Goal: Information Seeking & Learning: Learn about a topic

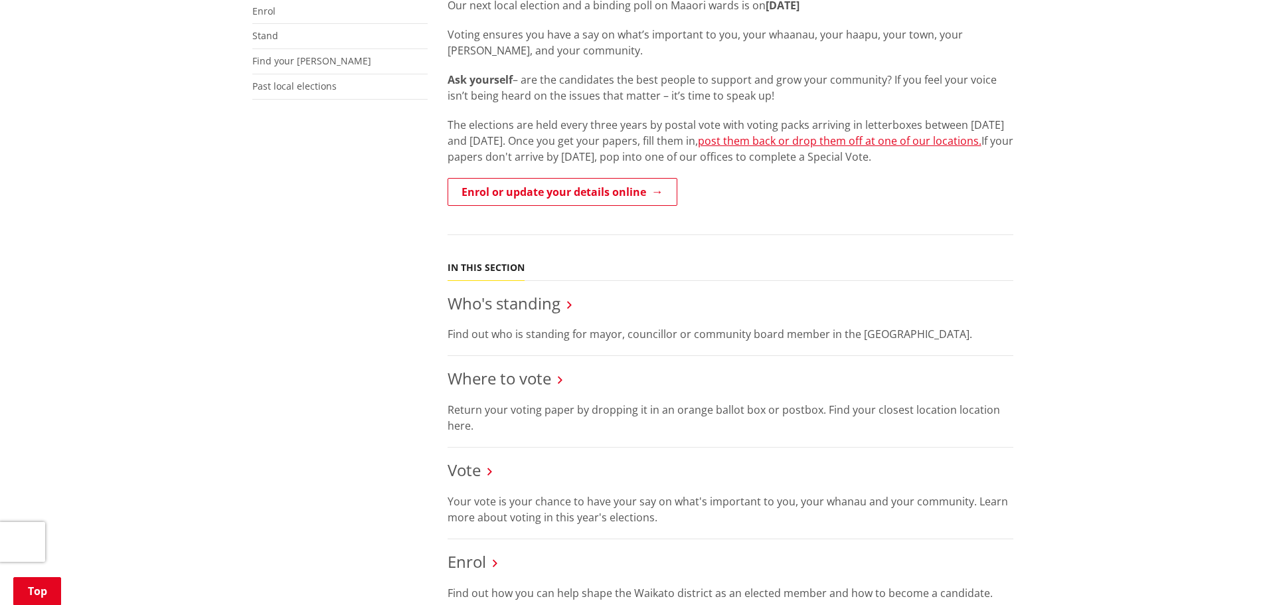
scroll to position [598, 0]
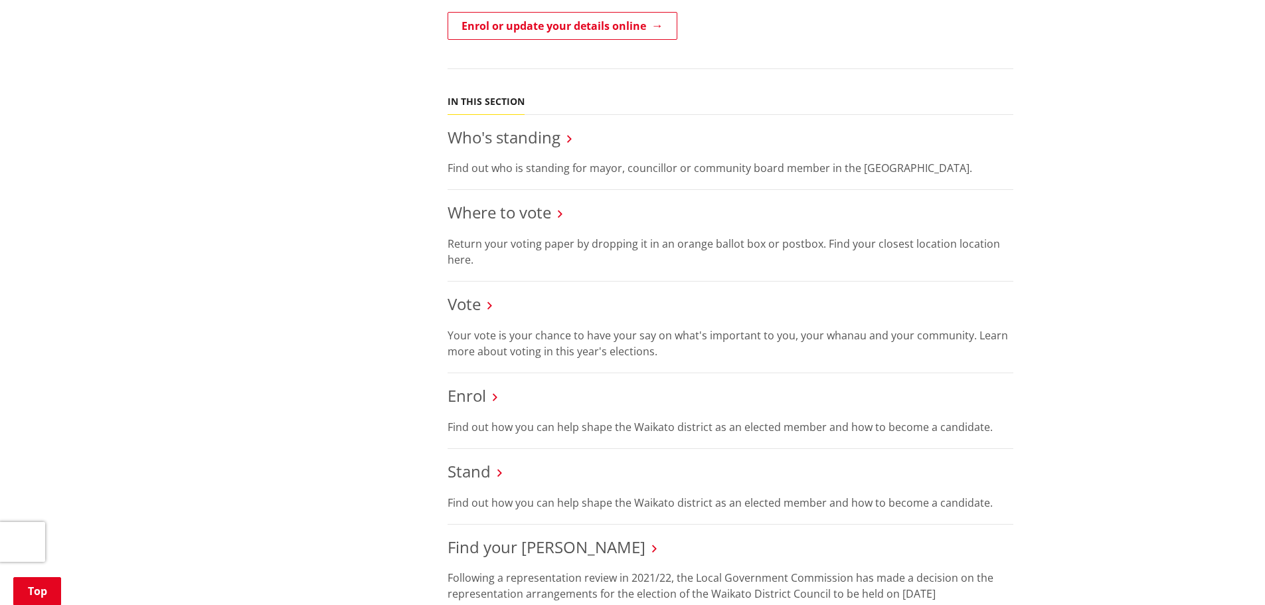
click at [463, 296] on li "Vote Your vote is your chance to have your say on what's important to you, your…" at bounding box center [731, 328] width 566 height 92
click at [458, 293] on link "Vote" at bounding box center [464, 304] width 33 height 22
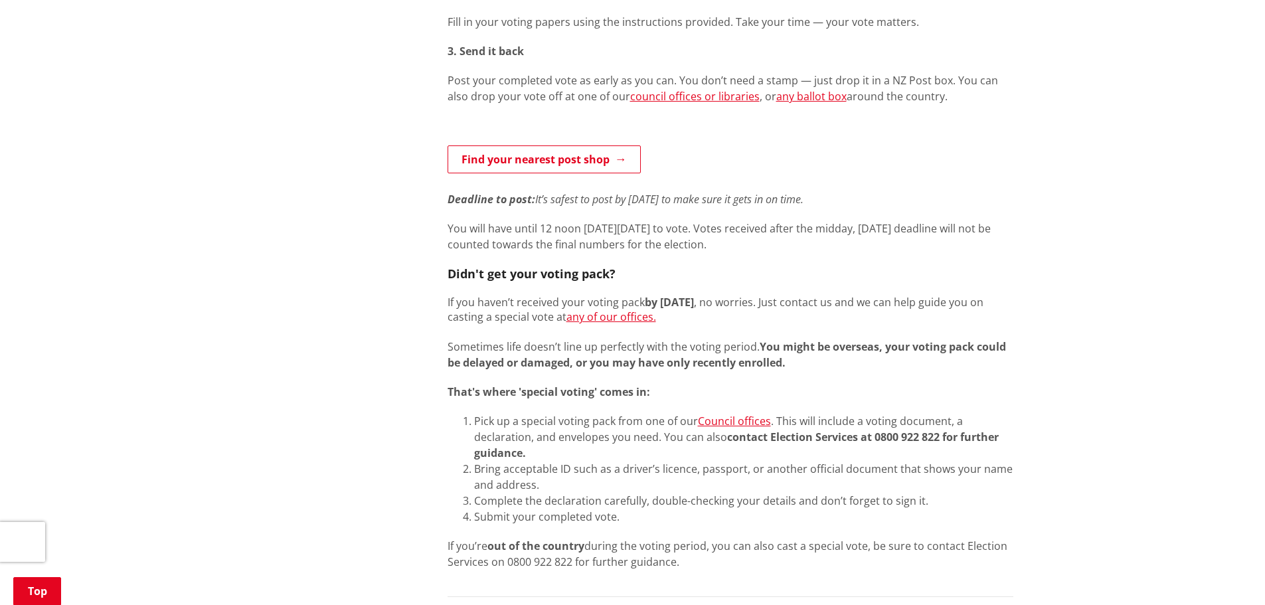
scroll to position [863, 0]
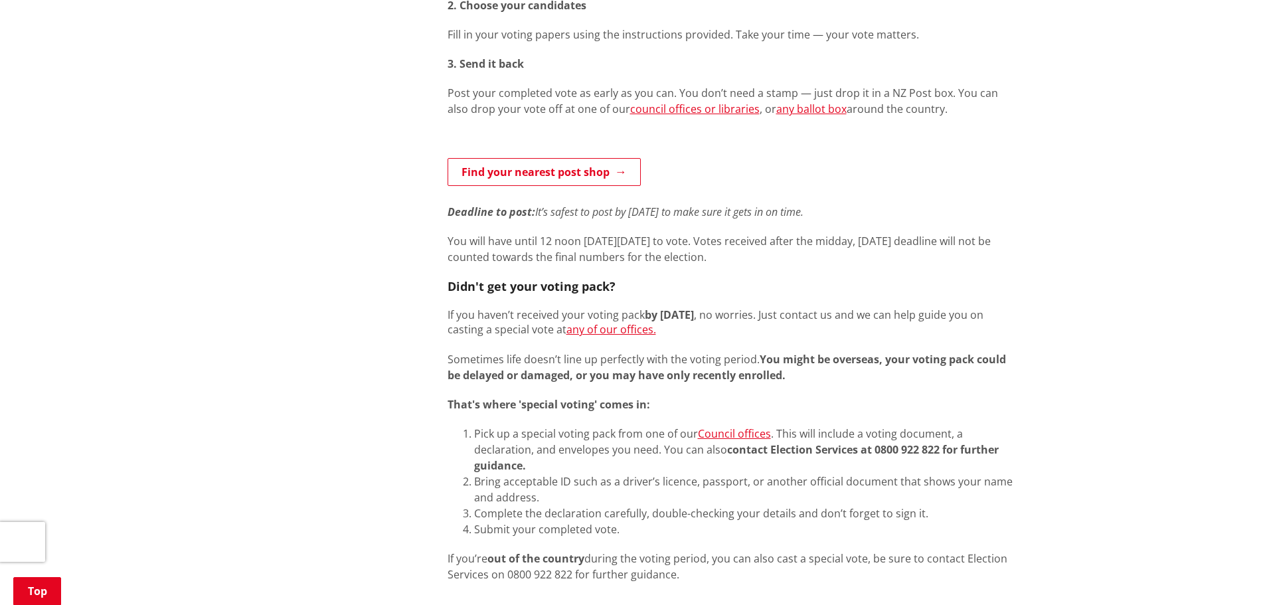
drag, startPoint x: 1030, startPoint y: 319, endPoint x: 1030, endPoint y: 294, distance: 25.9
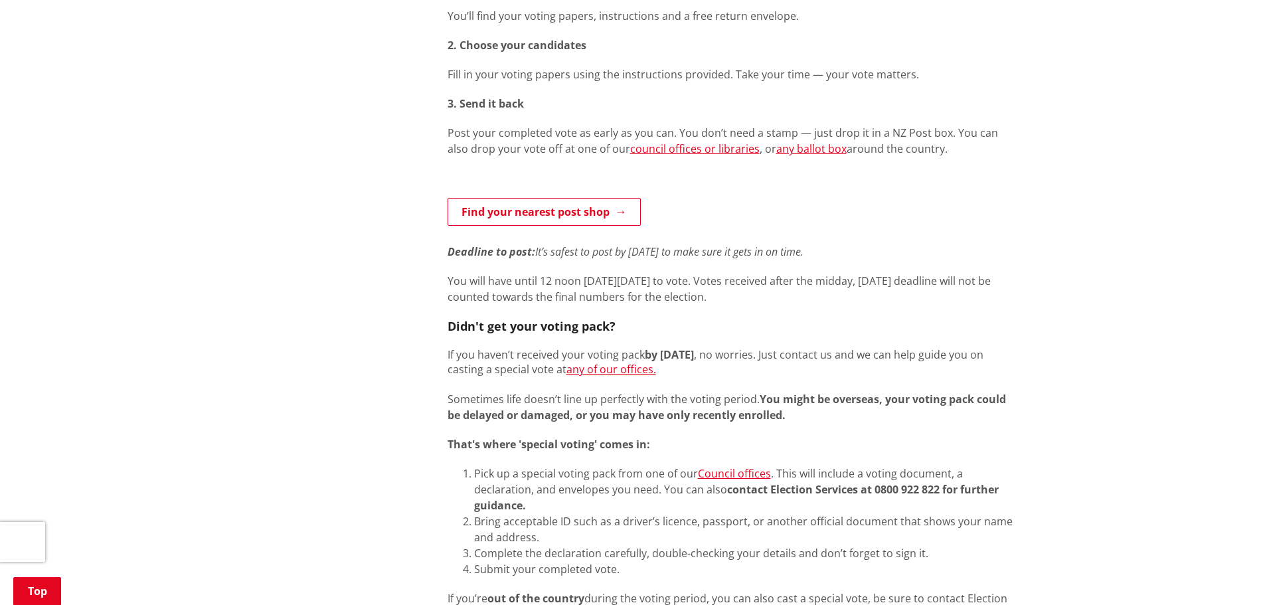
drag, startPoint x: 432, startPoint y: 339, endPoint x: 430, endPoint y: 325, distance: 13.4
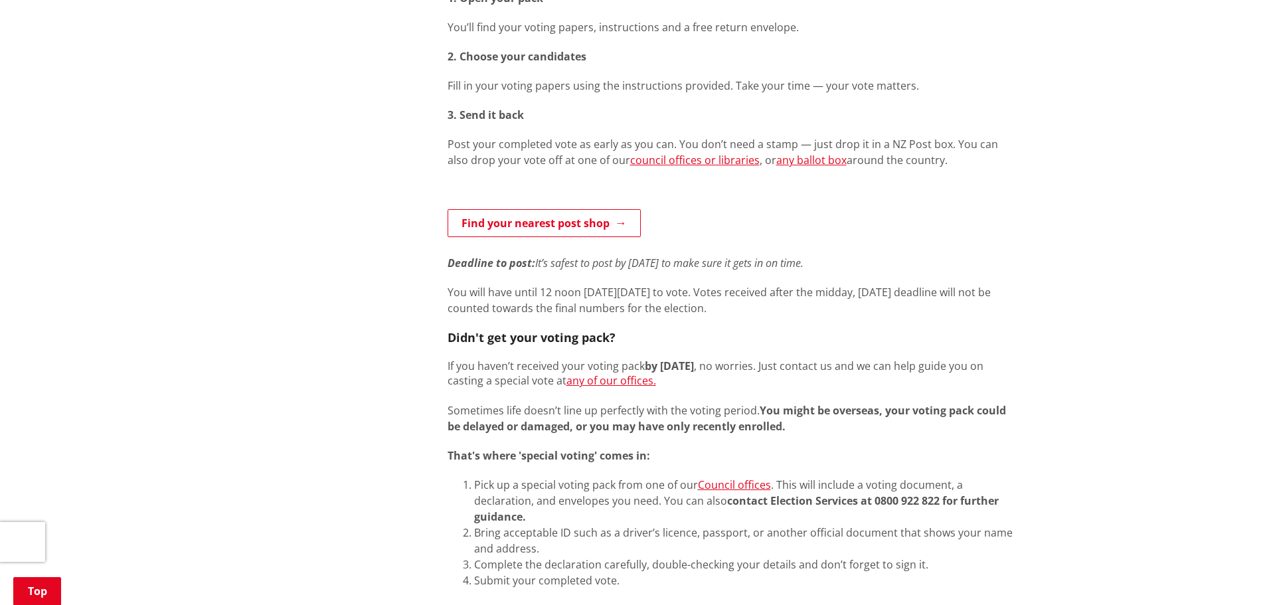
scroll to position [774, 0]
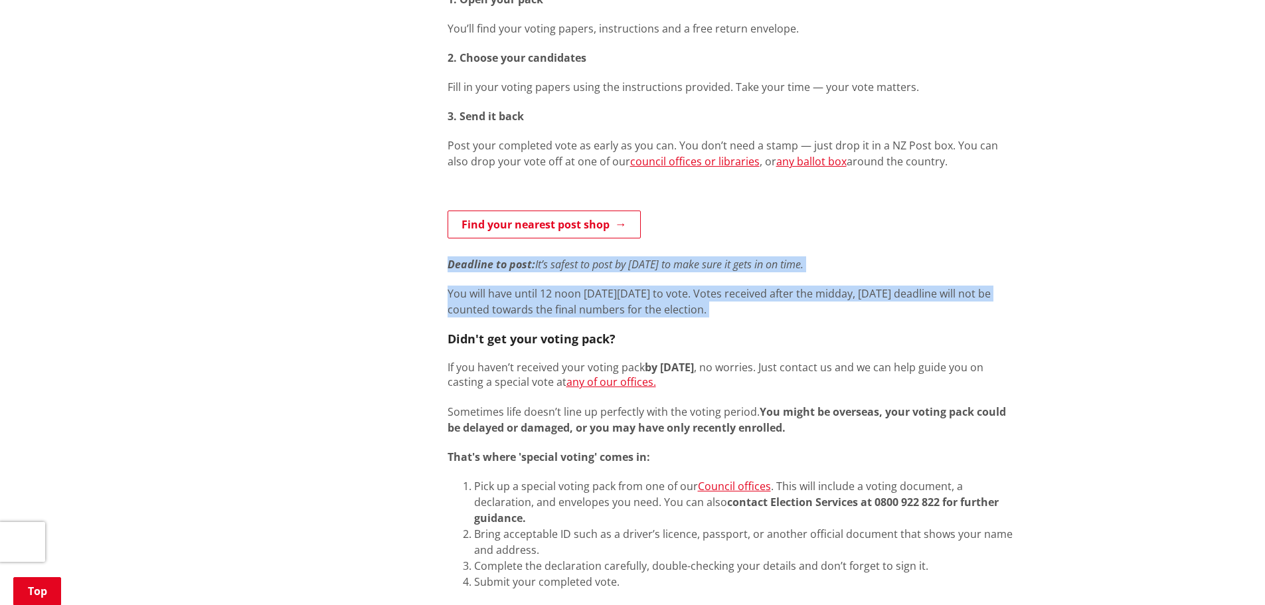
drag, startPoint x: 448, startPoint y: 240, endPoint x: 446, endPoint y: 311, distance: 71.1
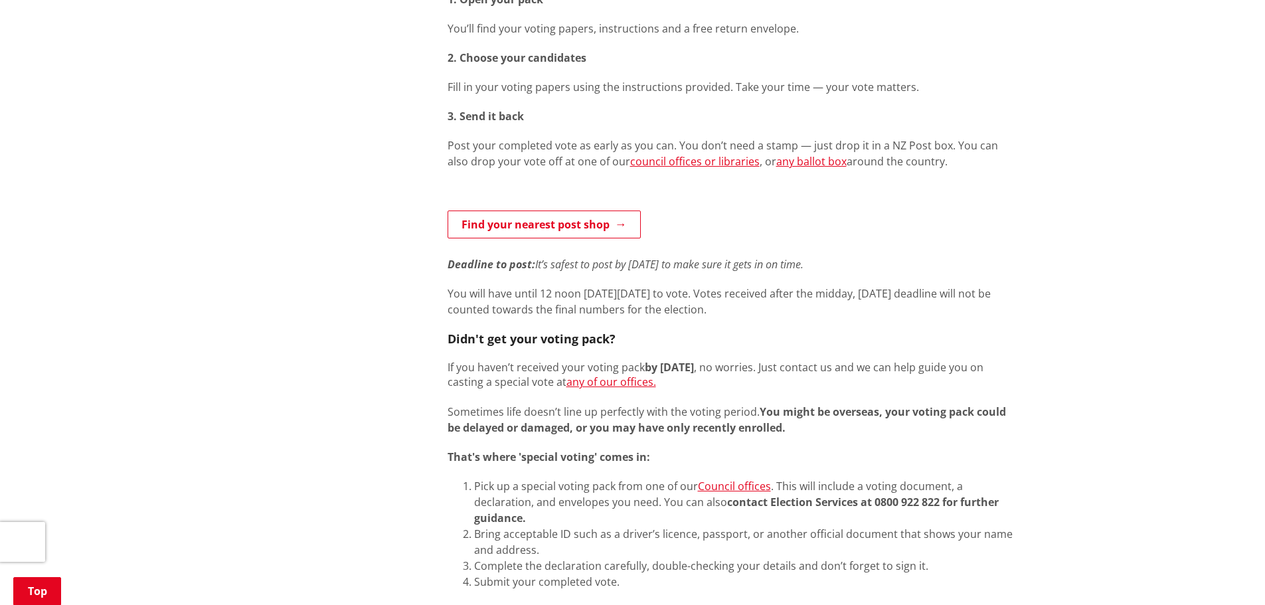
click at [448, 360] on p "If you haven’t received your voting pack by 22 September , no worries. Just con…" at bounding box center [731, 374] width 566 height 29
click at [449, 306] on div "How to vote 1. Open your pack You’ll find your voting papers, instructions and …" at bounding box center [731, 295] width 566 height 679
click at [448, 286] on p "You will have until 12 noon on Saturday 11 October 2025 to vote. Votes received…" at bounding box center [731, 302] width 566 height 32
click at [450, 257] on em "Deadline to post:" at bounding box center [492, 264] width 88 height 15
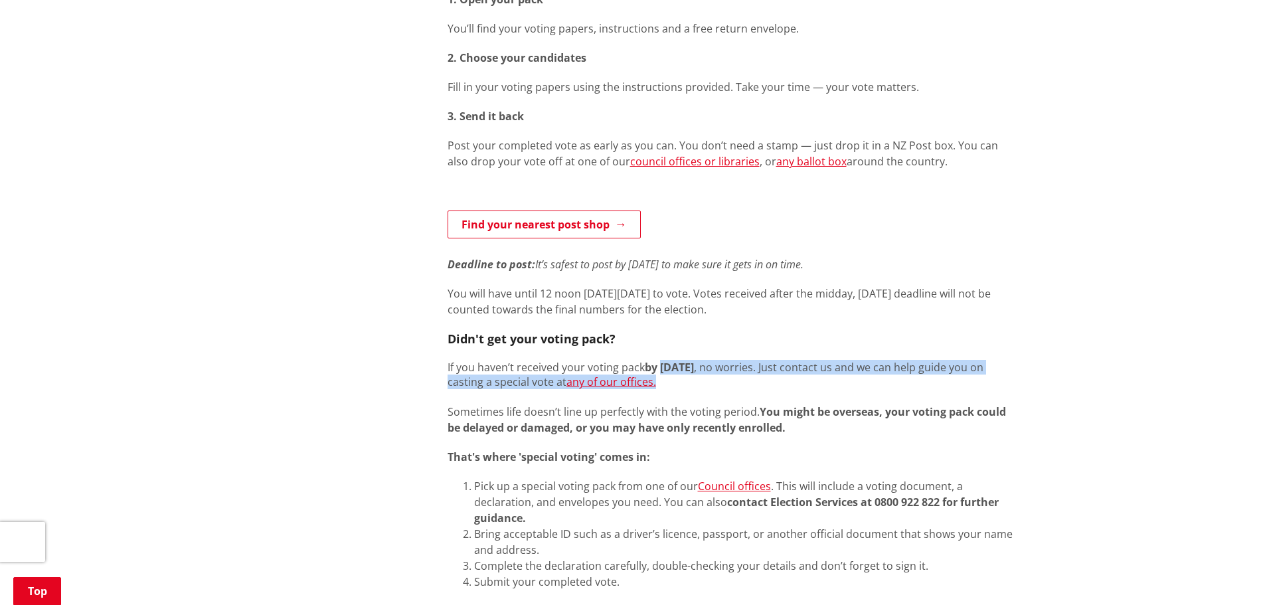
drag, startPoint x: 628, startPoint y: 321, endPoint x: 578, endPoint y: 321, distance: 49.8
click at [573, 316] on div "How to vote 1. Open your pack You’ll find your voting papers, instructions and …" at bounding box center [731, 295] width 566 height 679
click at [740, 333] on div "How to vote 1. Open your pack You’ll find your voting papers, instructions and …" at bounding box center [731, 295] width 566 height 679
drag, startPoint x: 756, startPoint y: 365, endPoint x: 597, endPoint y: 327, distance: 163.2
click at [521, 316] on div "How to vote 1. Open your pack You’ll find your voting papers, instructions and …" at bounding box center [731, 295] width 566 height 679
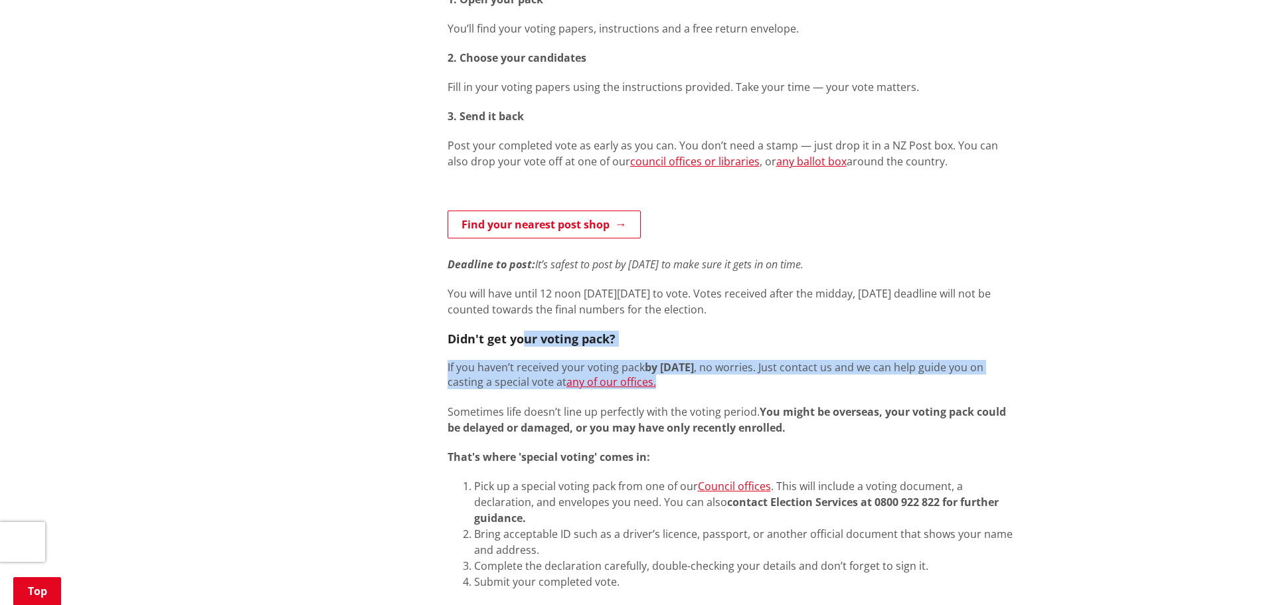
click at [711, 331] on div "How to vote 1. Open your pack You’ll find your voting papers, instructions and …" at bounding box center [731, 295] width 566 height 679
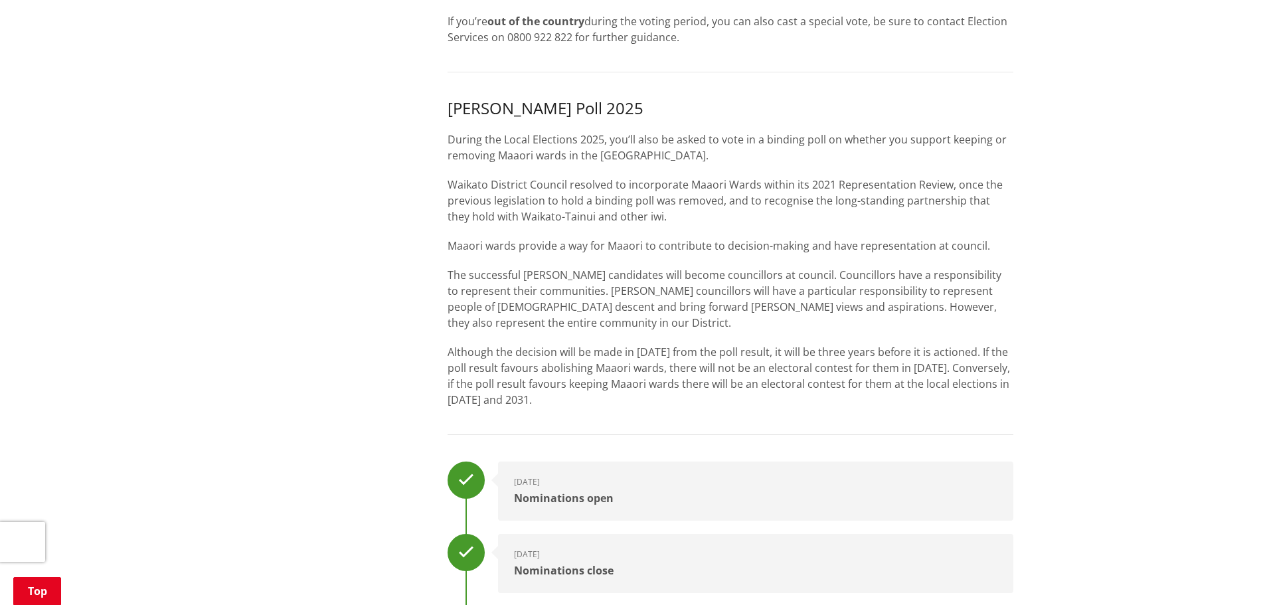
scroll to position [329, 0]
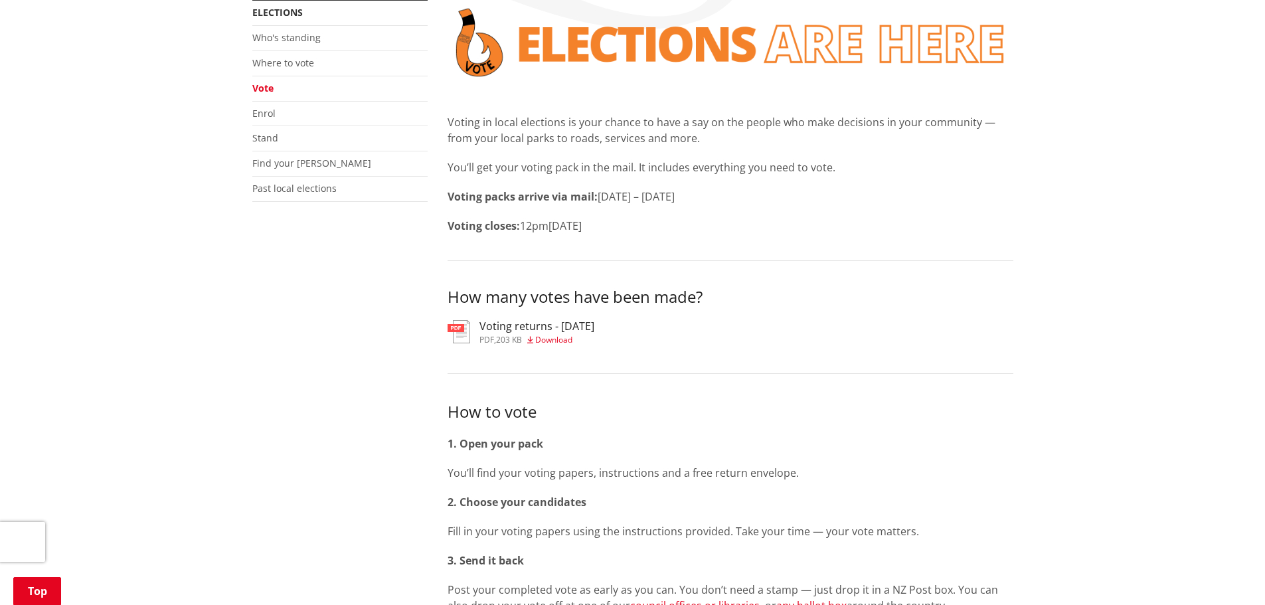
drag, startPoint x: 1107, startPoint y: 357, endPoint x: 1116, endPoint y: 141, distance: 215.4
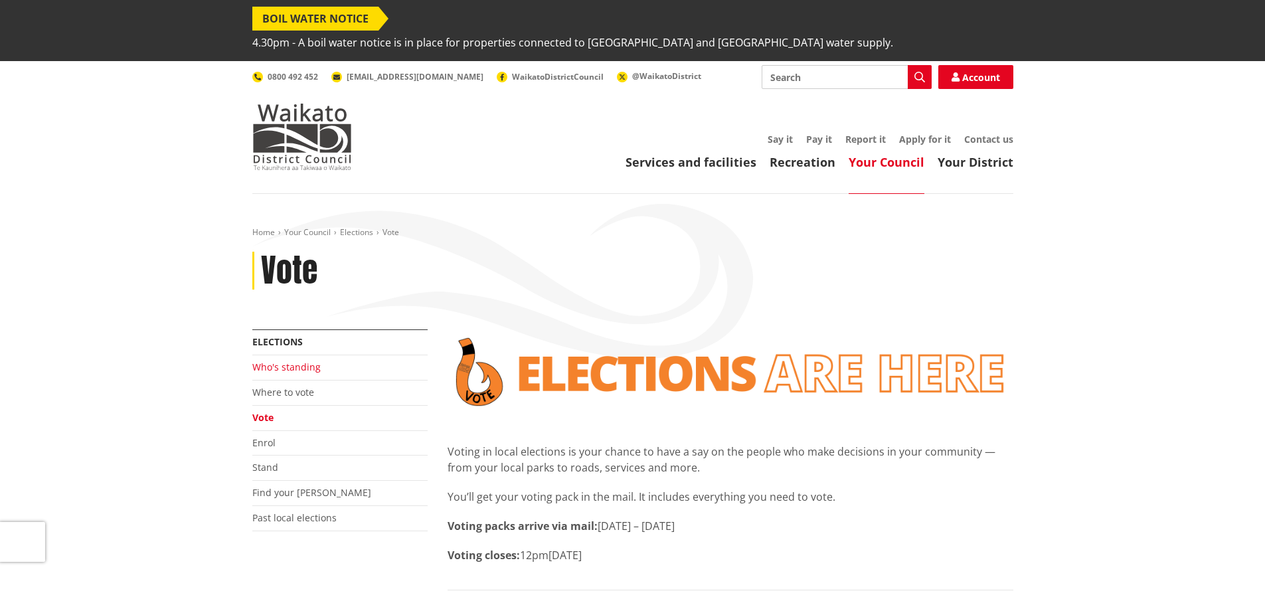
click at [294, 361] on link "Who's standing" at bounding box center [286, 367] width 68 height 13
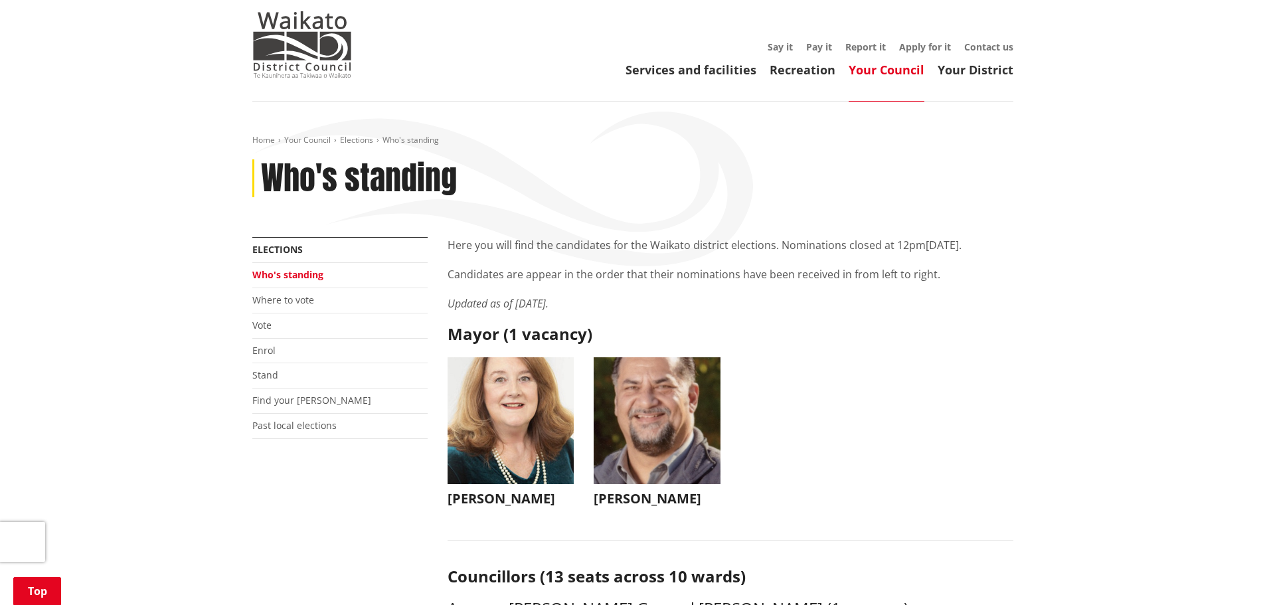
scroll to position [266, 0]
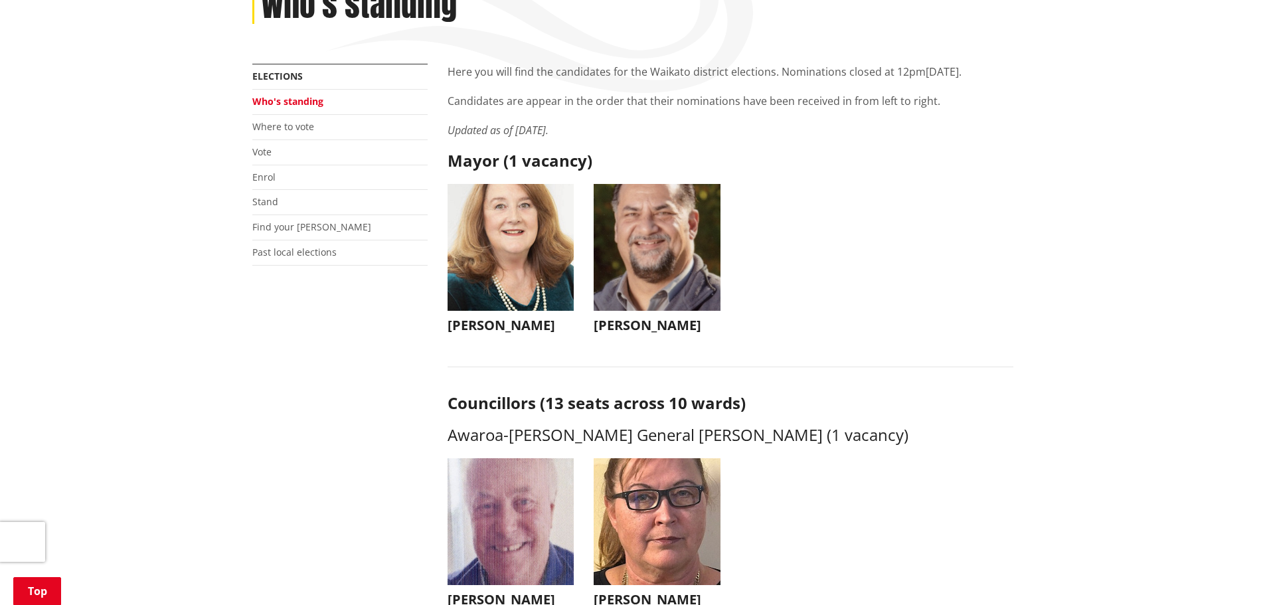
drag, startPoint x: 503, startPoint y: 248, endPoint x: 651, endPoint y: 236, distance: 147.9
click at [502, 220] on img "button" at bounding box center [511, 248] width 127 height 127
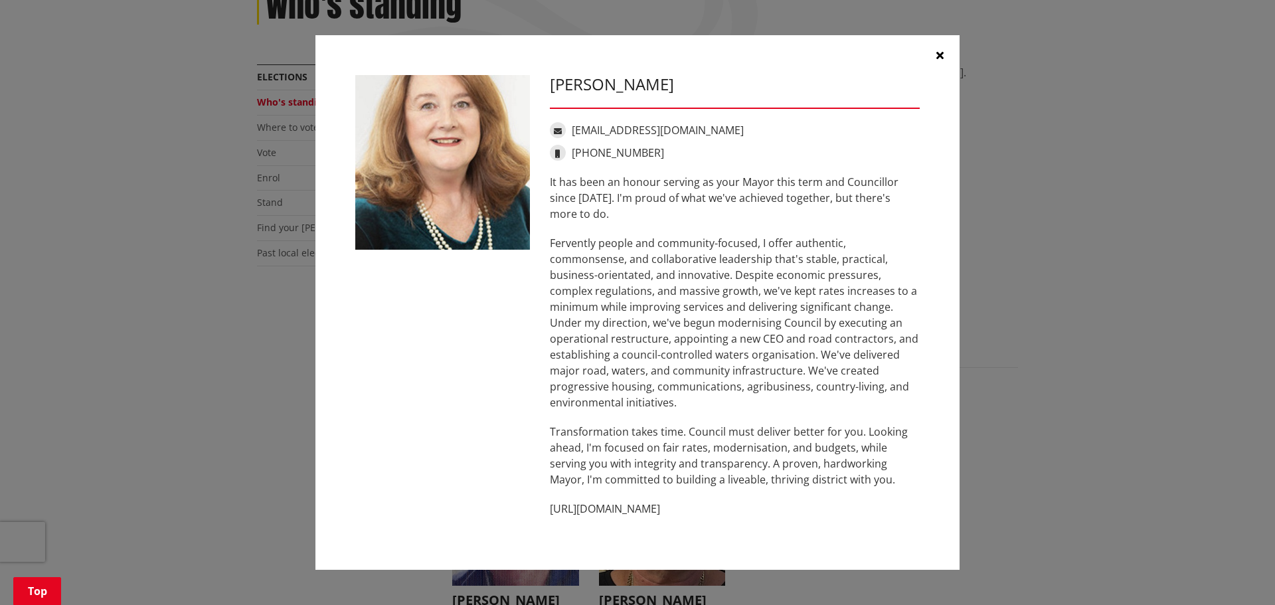
drag, startPoint x: 697, startPoint y: 507, endPoint x: 542, endPoint y: 505, distance: 154.8
click at [542, 505] on div "[PERSON_NAME] [EMAIL_ADDRESS][DOMAIN_NAME] [PHONE_NUMBER] It has been an honour…" at bounding box center [735, 302] width 390 height 455
click at [939, 51] on icon "button" at bounding box center [940, 55] width 7 height 11
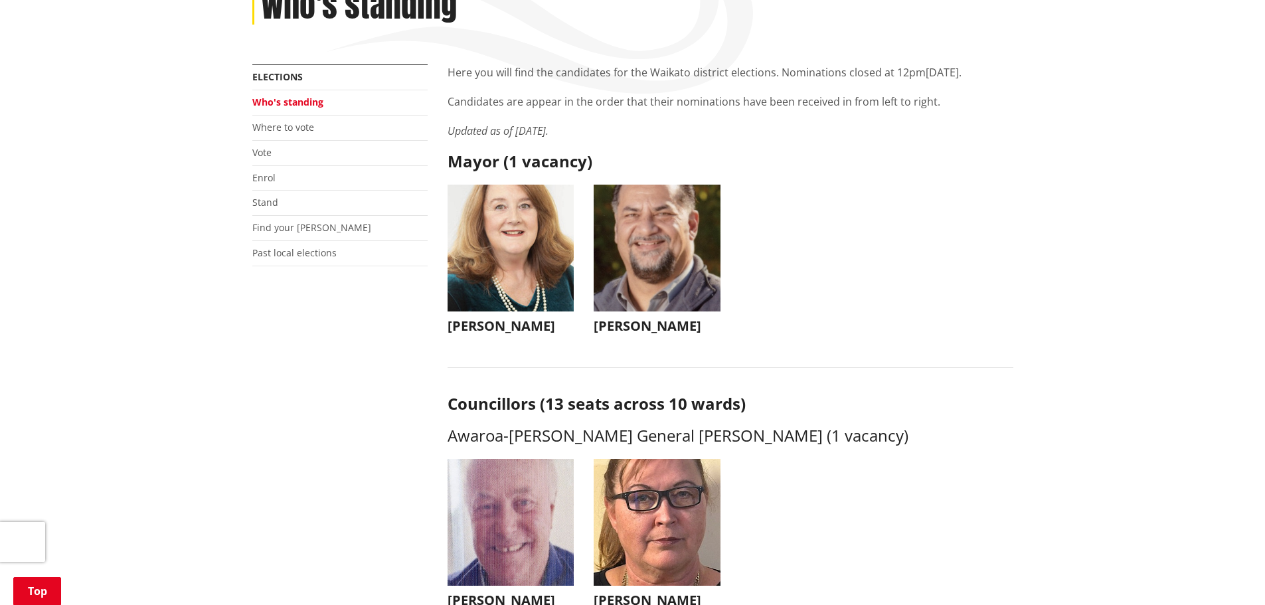
click at [663, 229] on img "button" at bounding box center [657, 248] width 127 height 127
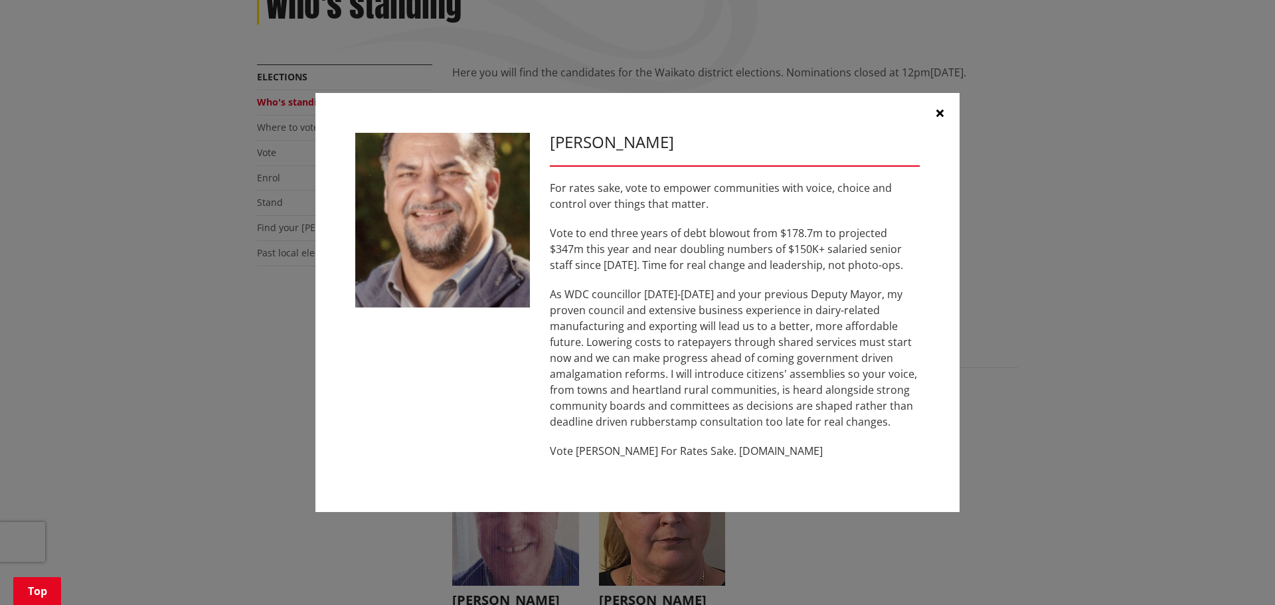
click at [1091, 186] on div "[PERSON_NAME] For rates sake, vote to empower communities with voice, choice an…" at bounding box center [638, 302] width 1222 height 459
click at [939, 109] on icon "button" at bounding box center [940, 113] width 7 height 11
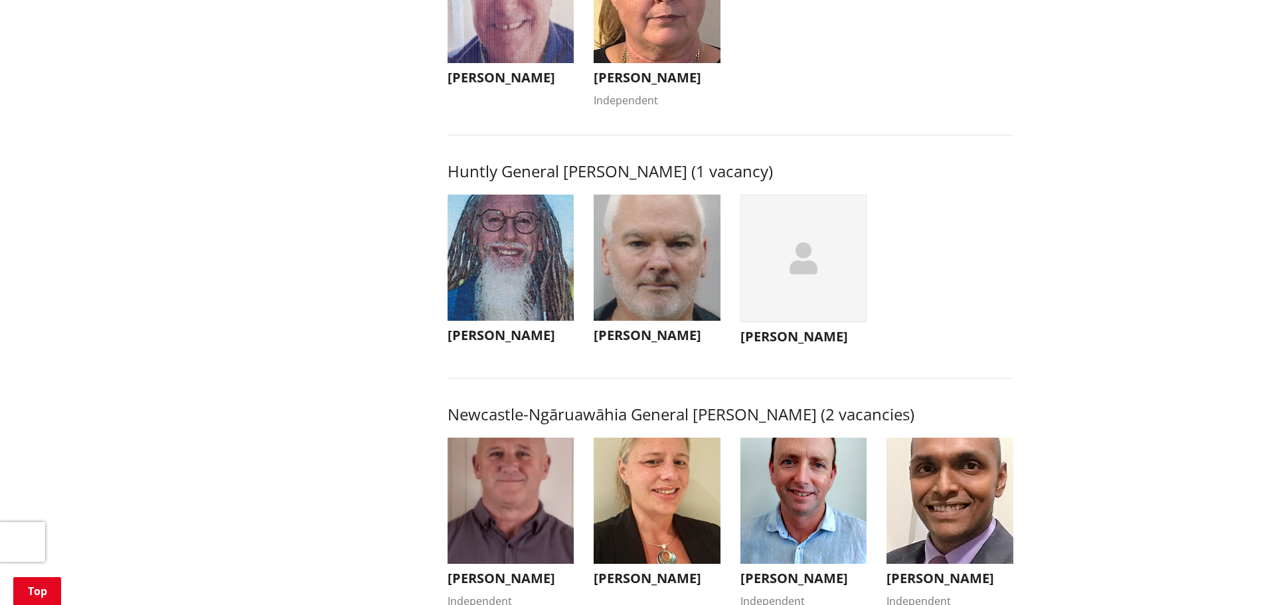
scroll to position [796, 0]
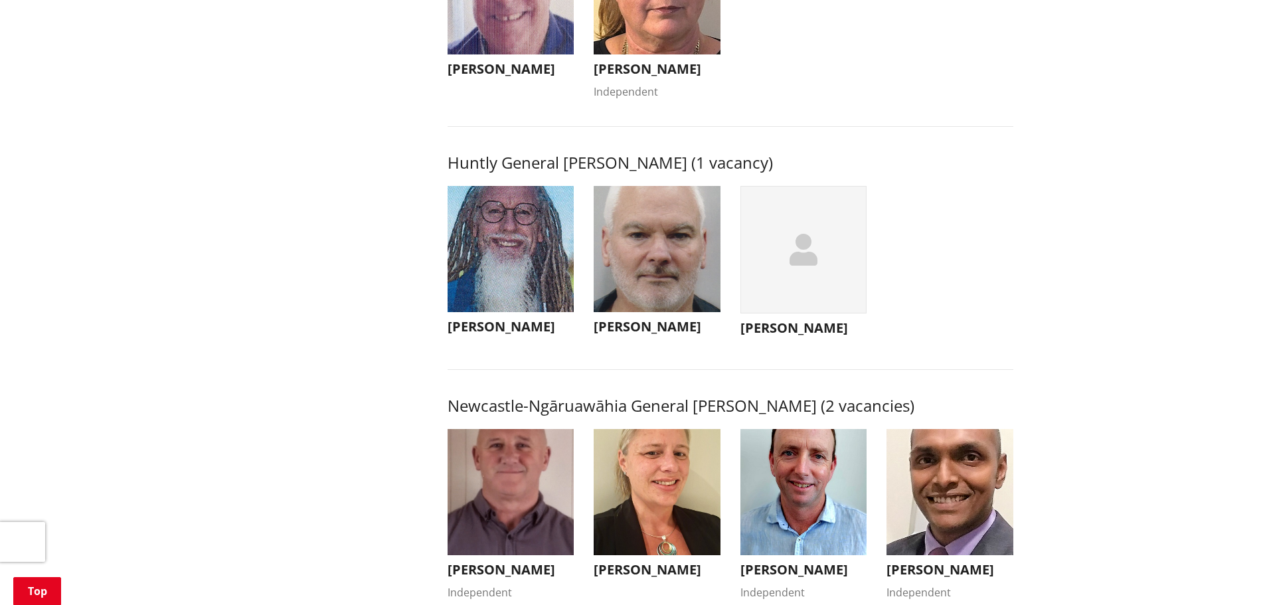
click at [496, 260] on img "button" at bounding box center [511, 249] width 127 height 127
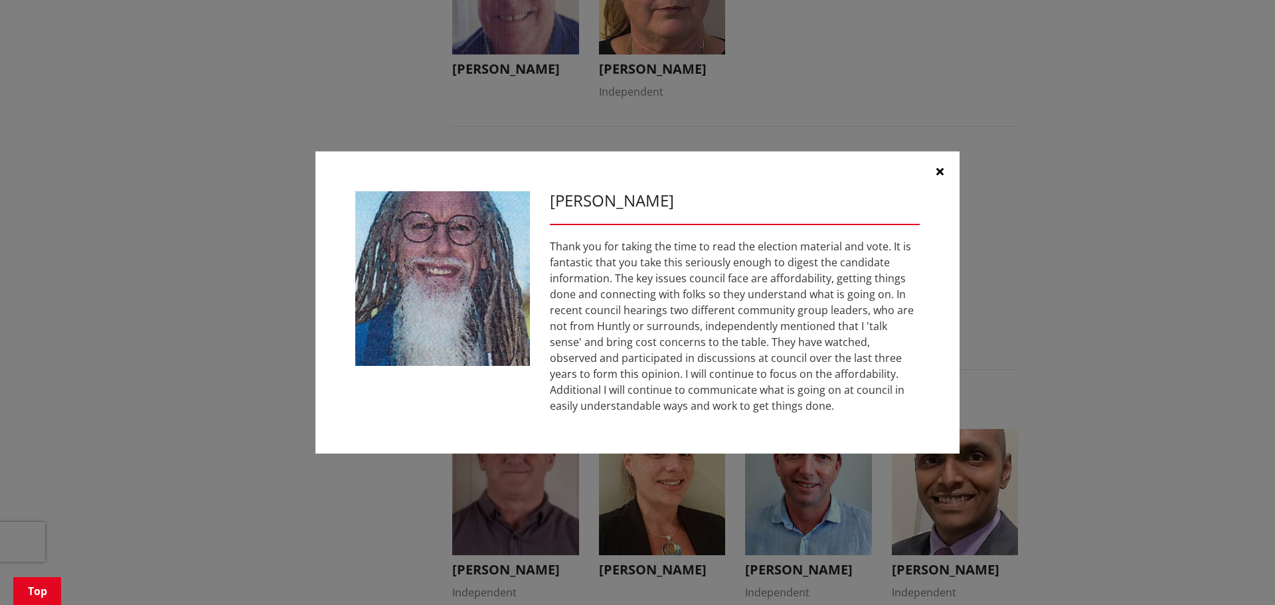
click at [962, 217] on div "[PERSON_NAME] Thank you for taking the time to read the election material and v…" at bounding box center [638, 303] width 1222 height 342
click at [1067, 221] on div "[PERSON_NAME] Thank you for taking the time to read the election material and v…" at bounding box center [638, 303] width 1222 height 342
click at [935, 169] on button "button" at bounding box center [940, 171] width 40 height 40
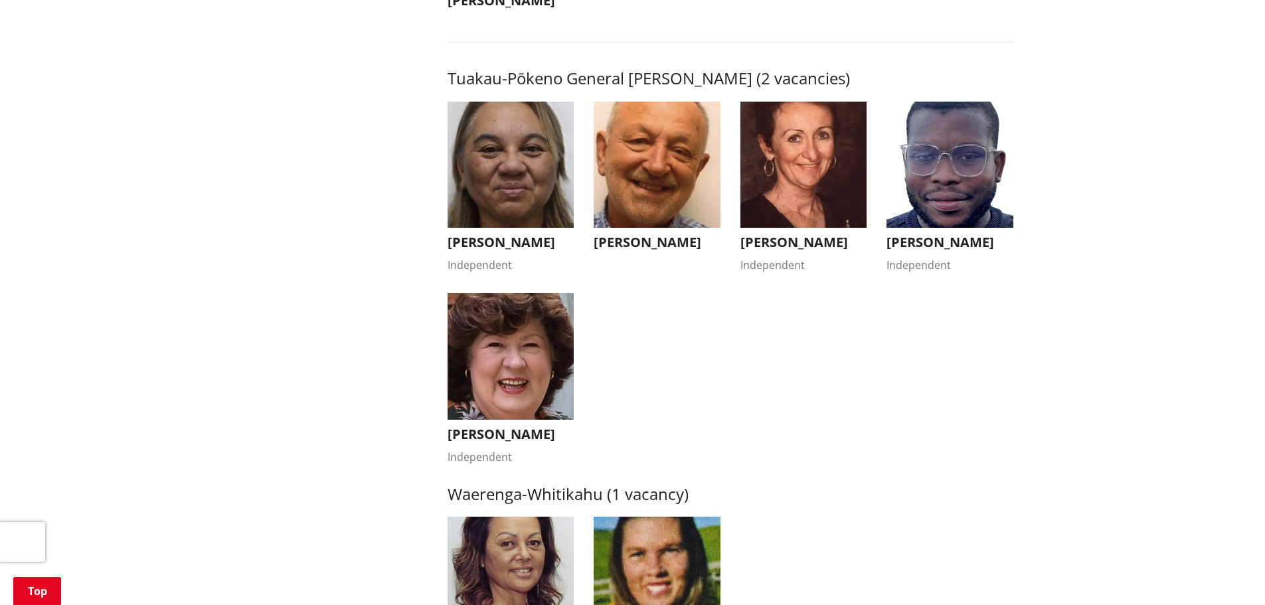
scroll to position [2523, 0]
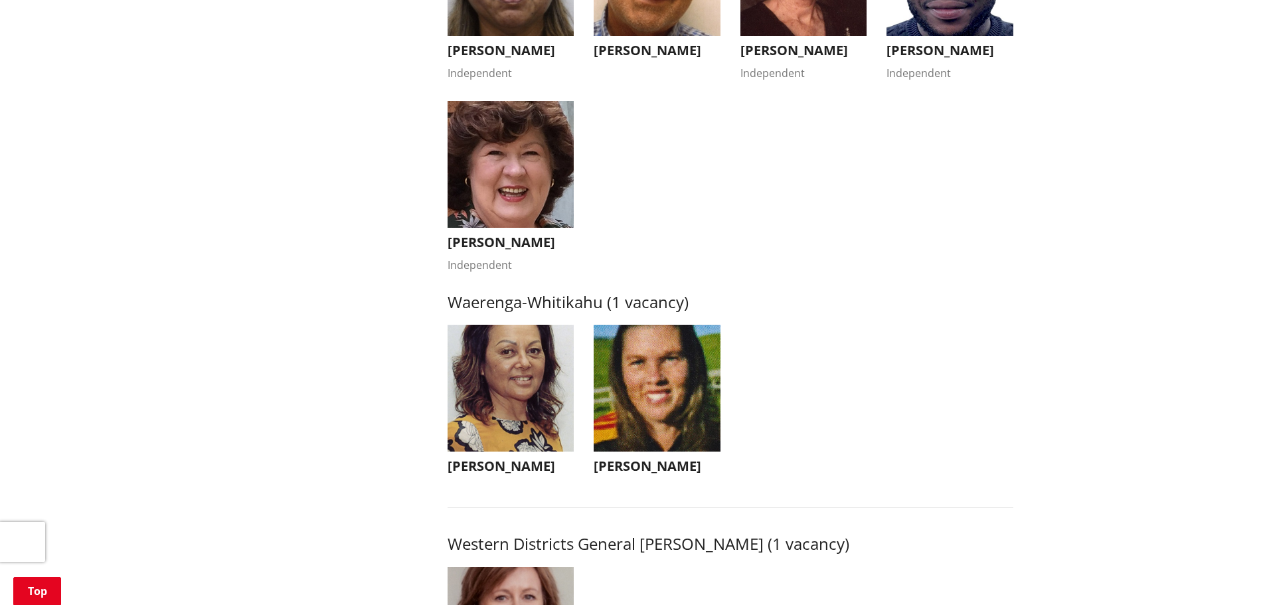
click at [551, 381] on img "button" at bounding box center [511, 388] width 127 height 127
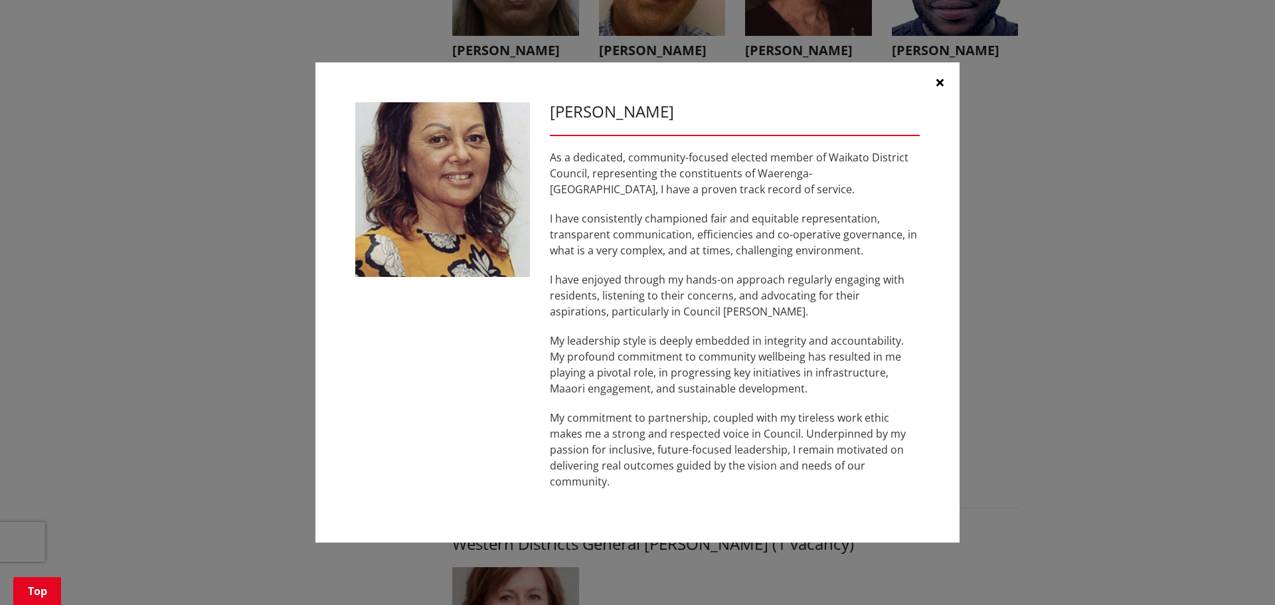
click at [1016, 287] on div "[PERSON_NAME] As a dedicated, community-focused elected member of Waikato Distr…" at bounding box center [638, 303] width 1222 height 520
click at [939, 78] on icon "button" at bounding box center [940, 82] width 7 height 11
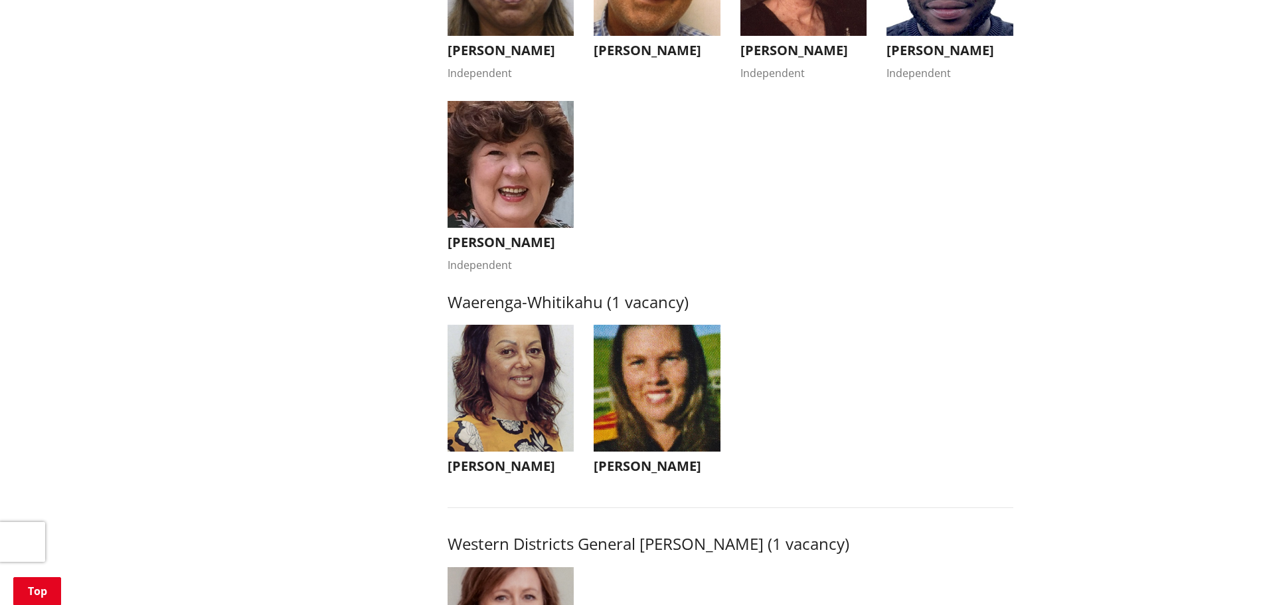
click at [697, 345] on img "button" at bounding box center [657, 388] width 127 height 127
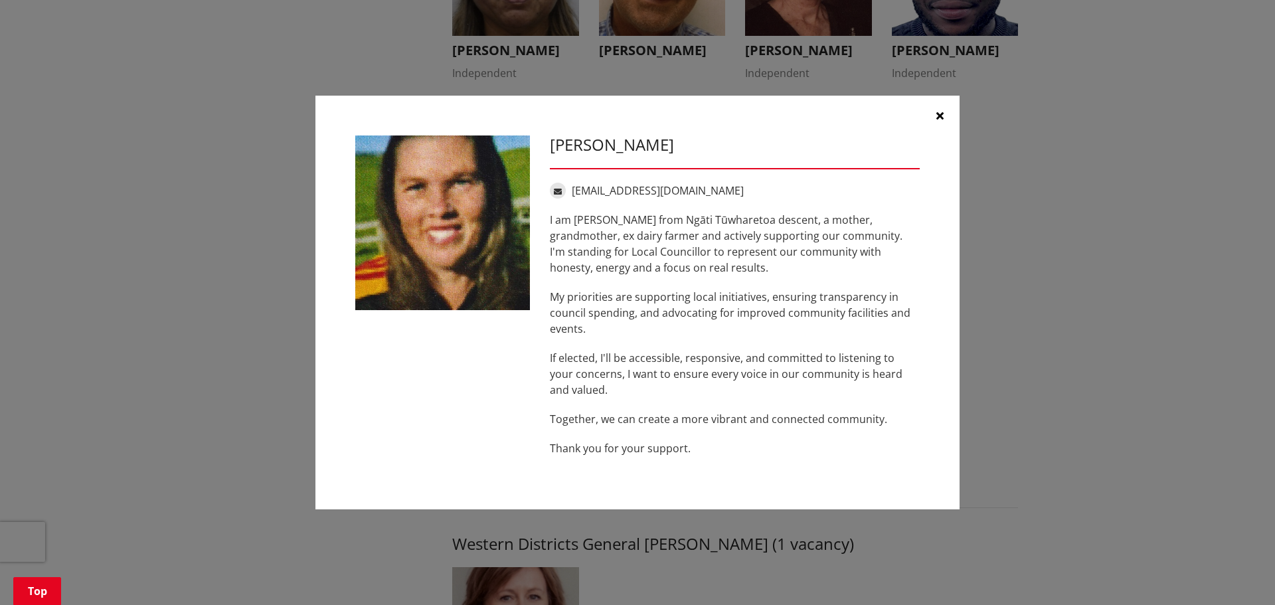
click at [1066, 254] on div "[PERSON_NAME] [EMAIL_ADDRESS][DOMAIN_NAME] I am [PERSON_NAME] from Ngāti Tūwhar…" at bounding box center [638, 303] width 1222 height 454
click at [941, 118] on icon "button" at bounding box center [940, 115] width 7 height 11
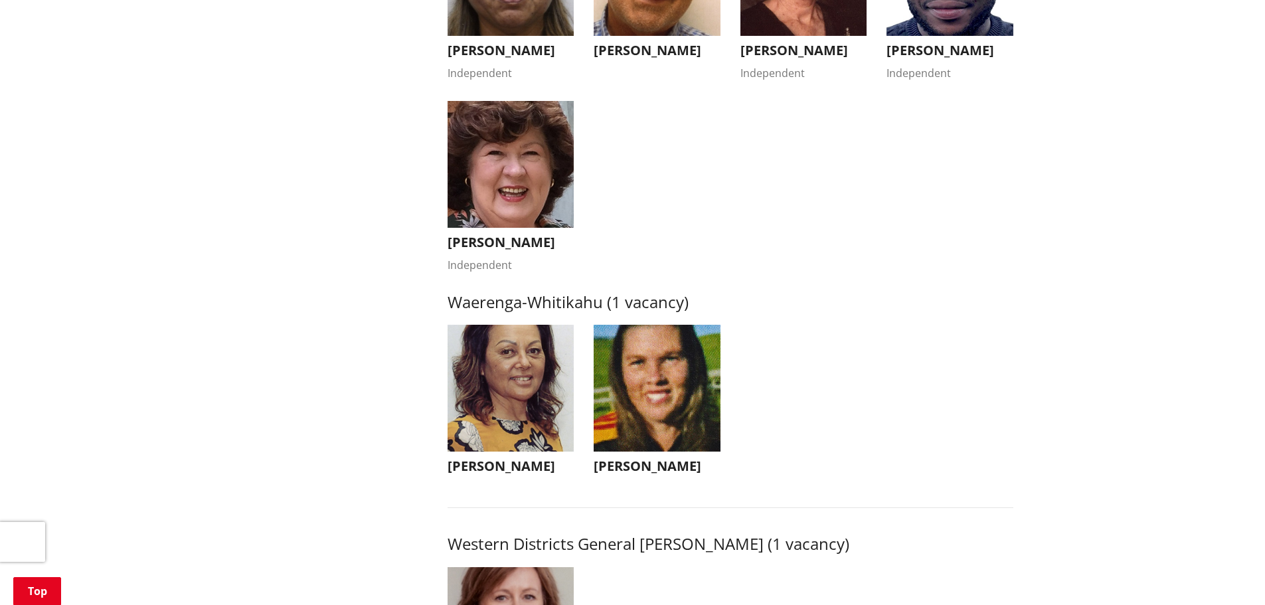
click at [546, 348] on img "button" at bounding box center [511, 388] width 127 height 127
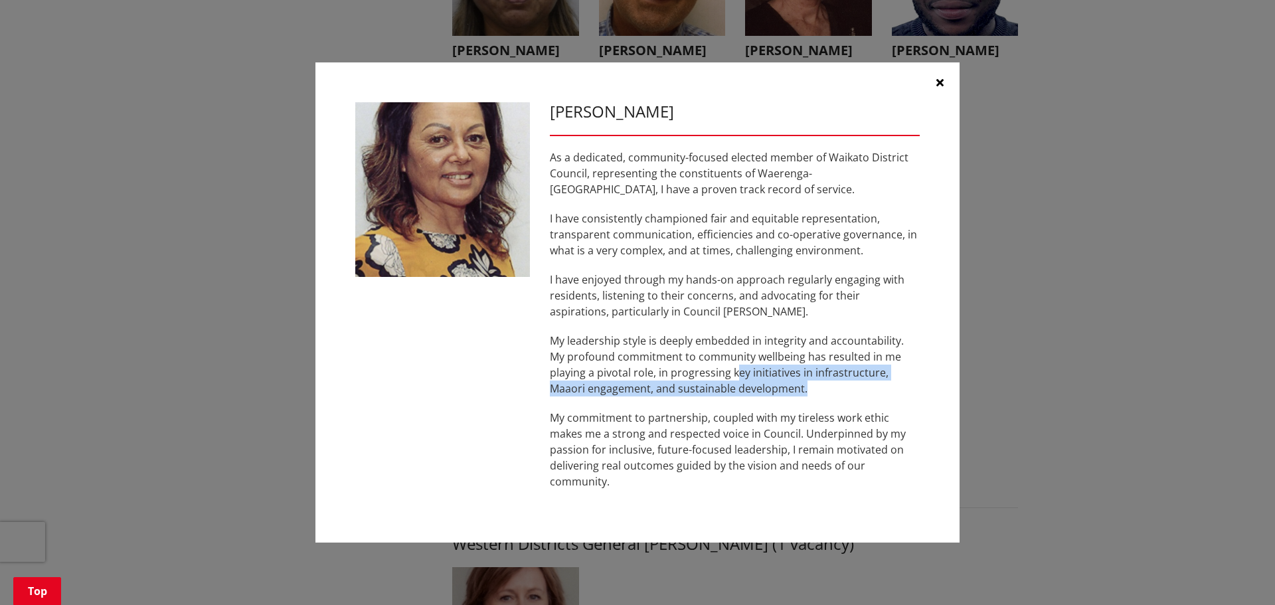
drag, startPoint x: 802, startPoint y: 393, endPoint x: 698, endPoint y: 371, distance: 106.4
click at [698, 371] on p "My leadership style is deeply embedded in integrity and accountability. My prof…" at bounding box center [735, 365] width 370 height 64
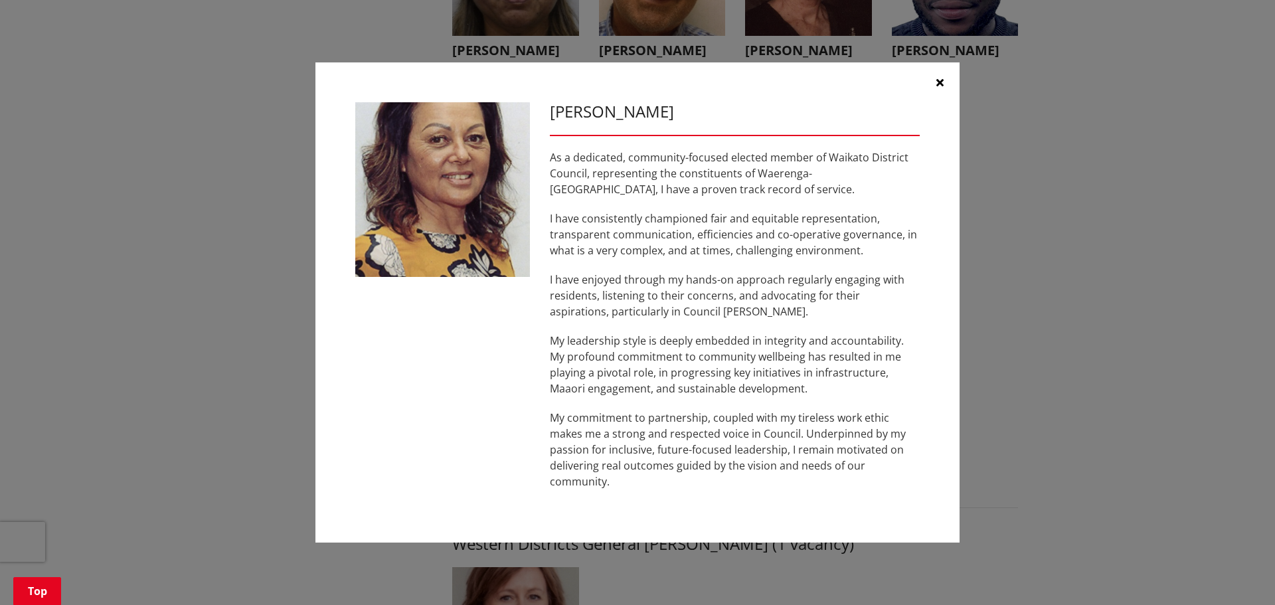
click at [785, 400] on div "As a dedicated, community-focused elected member of Waikato District Council, r…" at bounding box center [735, 319] width 370 height 340
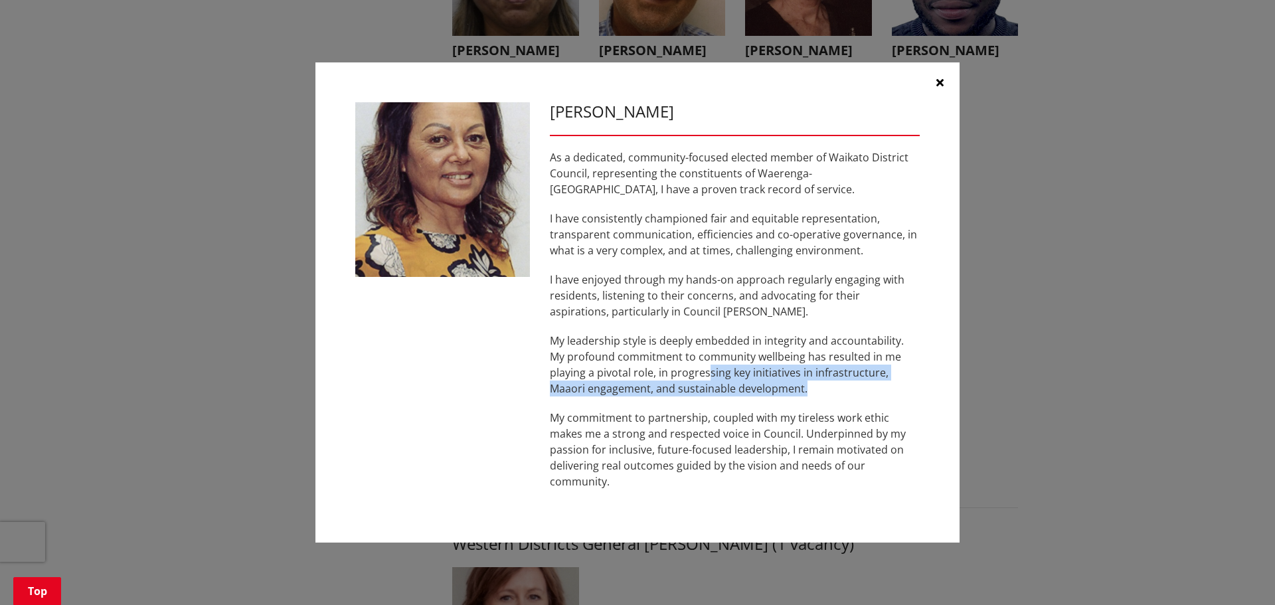
drag, startPoint x: 786, startPoint y: 386, endPoint x: 672, endPoint y: 372, distance: 115.1
click at [672, 372] on p "My leadership style is deeply embedded in integrity and accountability. My prof…" at bounding box center [735, 365] width 370 height 64
click at [785, 387] on p "My leadership style is deeply embedded in integrity and accountability. My prof…" at bounding box center [735, 365] width 370 height 64
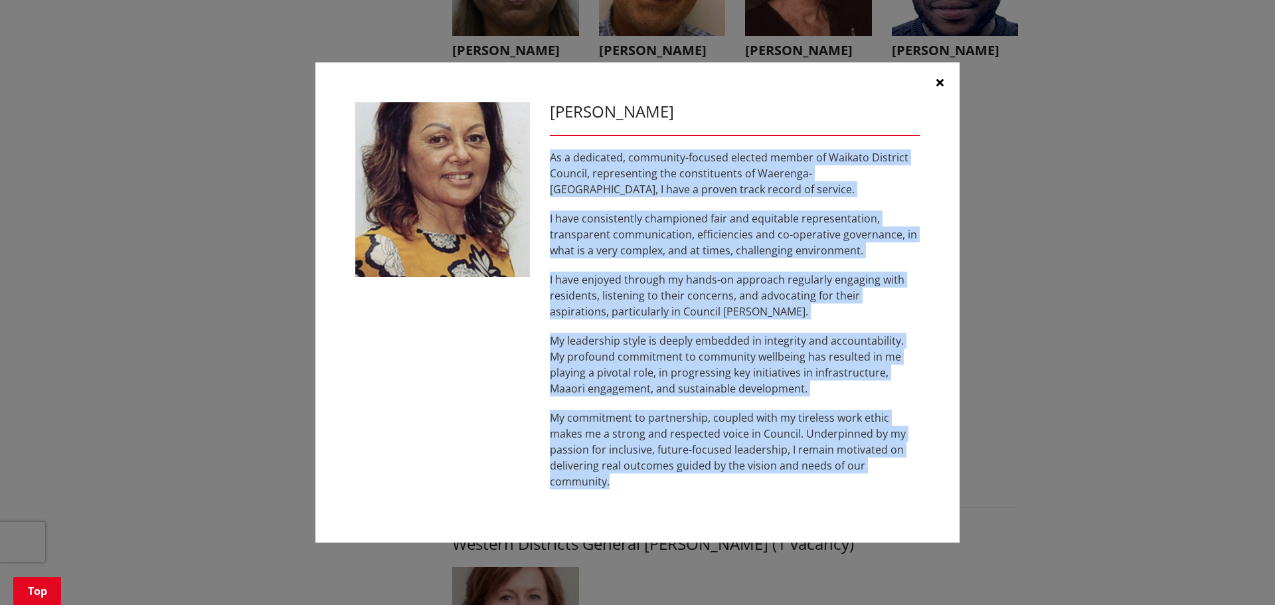
drag, startPoint x: 627, startPoint y: 482, endPoint x: 543, endPoint y: 158, distance: 334.3
click at [543, 158] on div "[PERSON_NAME] As a dedicated, community-focused elected member of Waikato Distr…" at bounding box center [735, 302] width 390 height 401
copy div "As a dedicated, community-focused elected member of Waikato District Council, r…"
click at [771, 191] on p "As a dedicated, community-focused elected member of Waikato District Council, r…" at bounding box center [735, 173] width 370 height 48
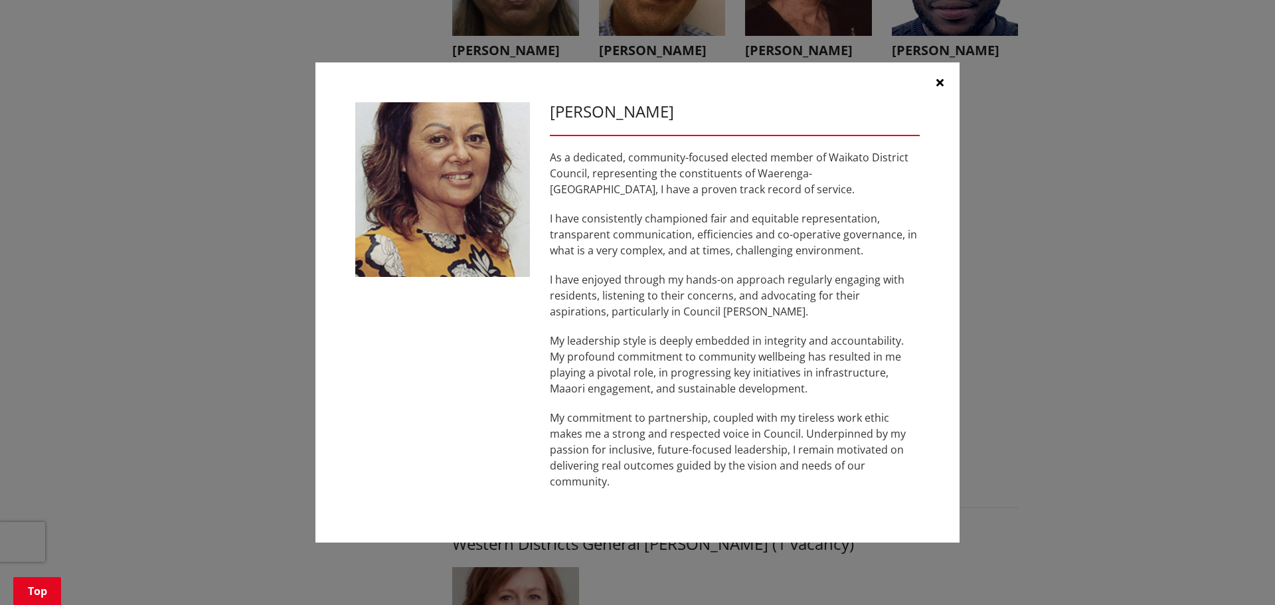
click at [935, 82] on button "button" at bounding box center [940, 82] width 40 height 40
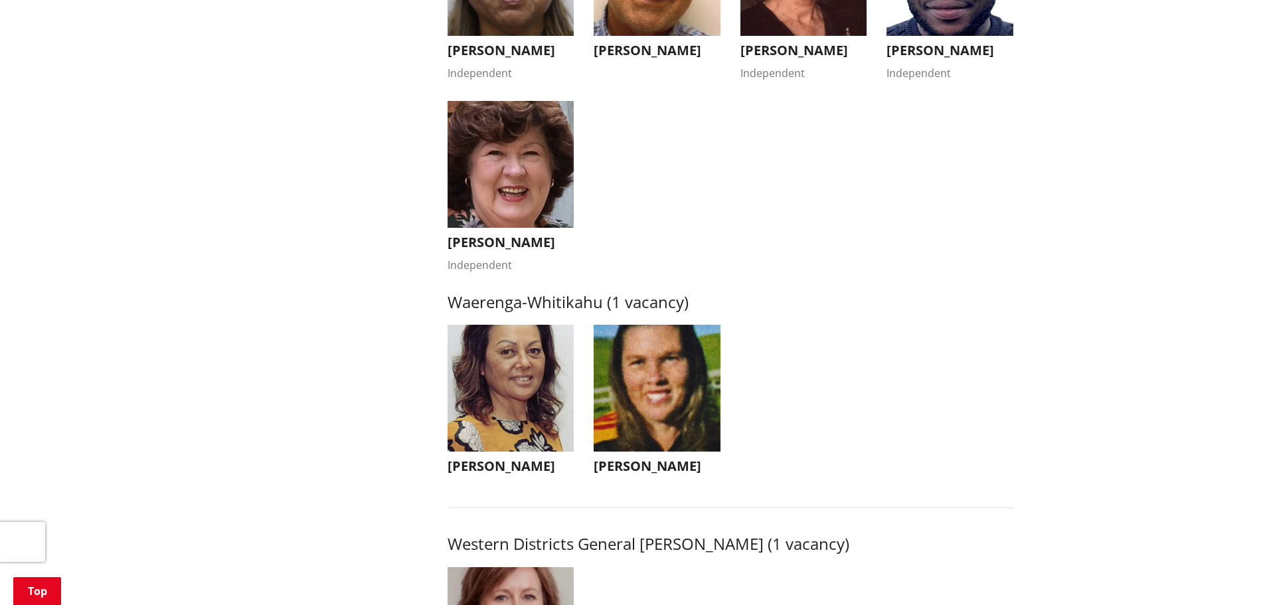
click at [683, 392] on img "button" at bounding box center [657, 388] width 127 height 127
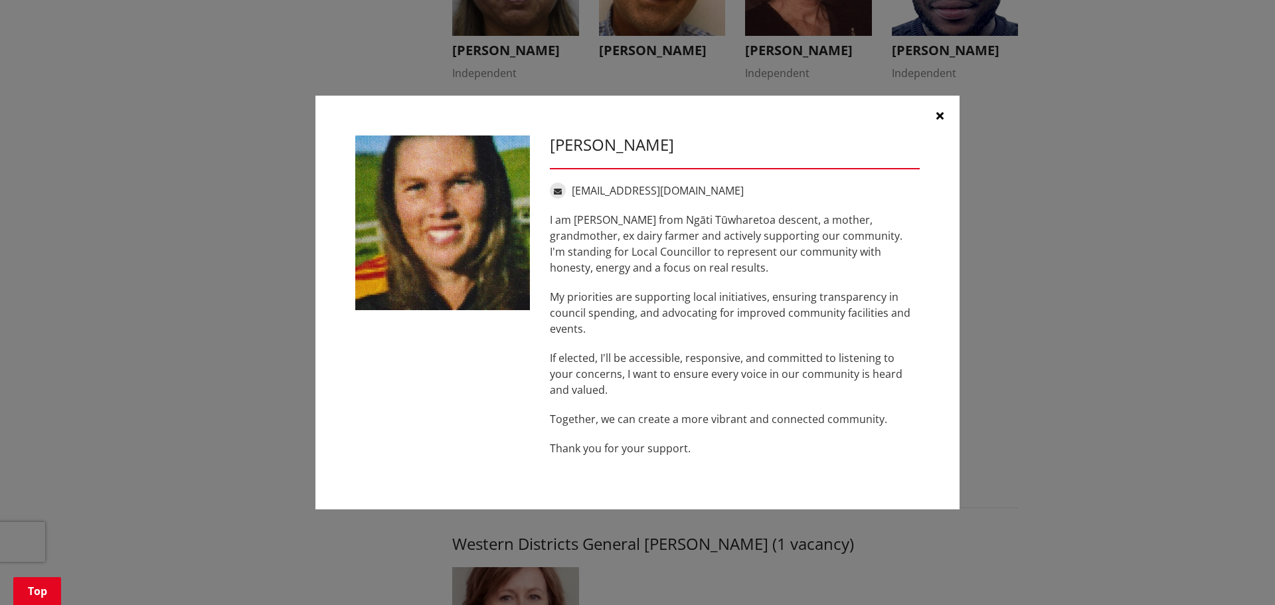
click at [1045, 269] on div "[PERSON_NAME] [EMAIL_ADDRESS][DOMAIN_NAME] I am [PERSON_NAME] from Ngāti Tūwhar…" at bounding box center [638, 303] width 1222 height 454
click at [945, 114] on button "button" at bounding box center [940, 116] width 40 height 40
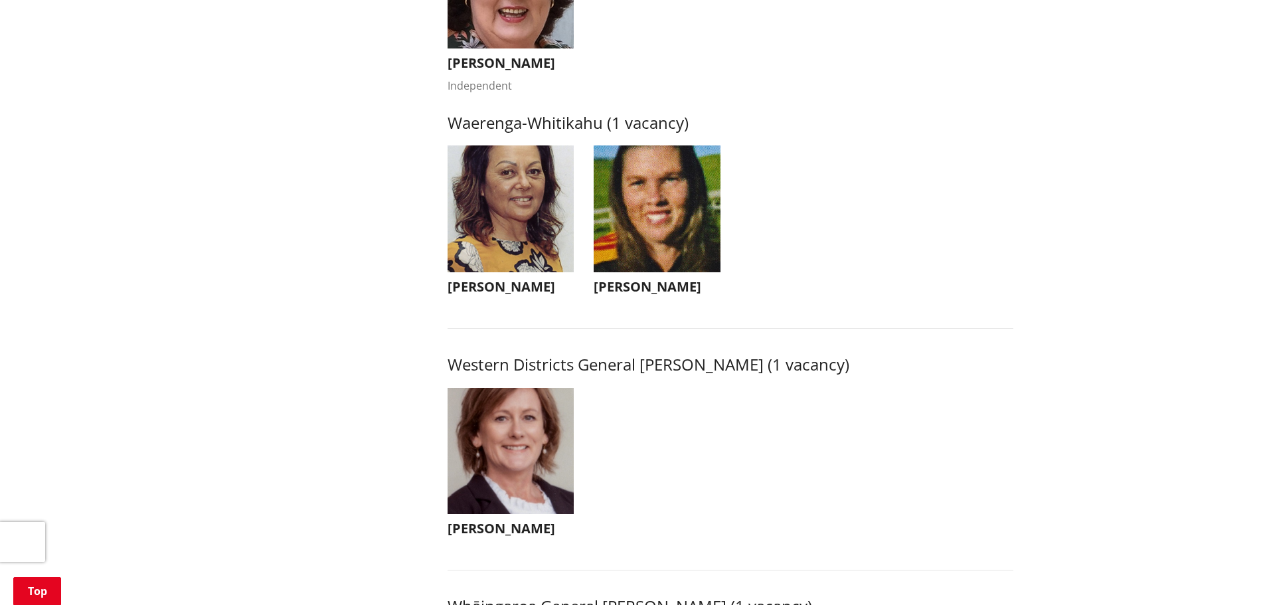
scroll to position [2723, 0]
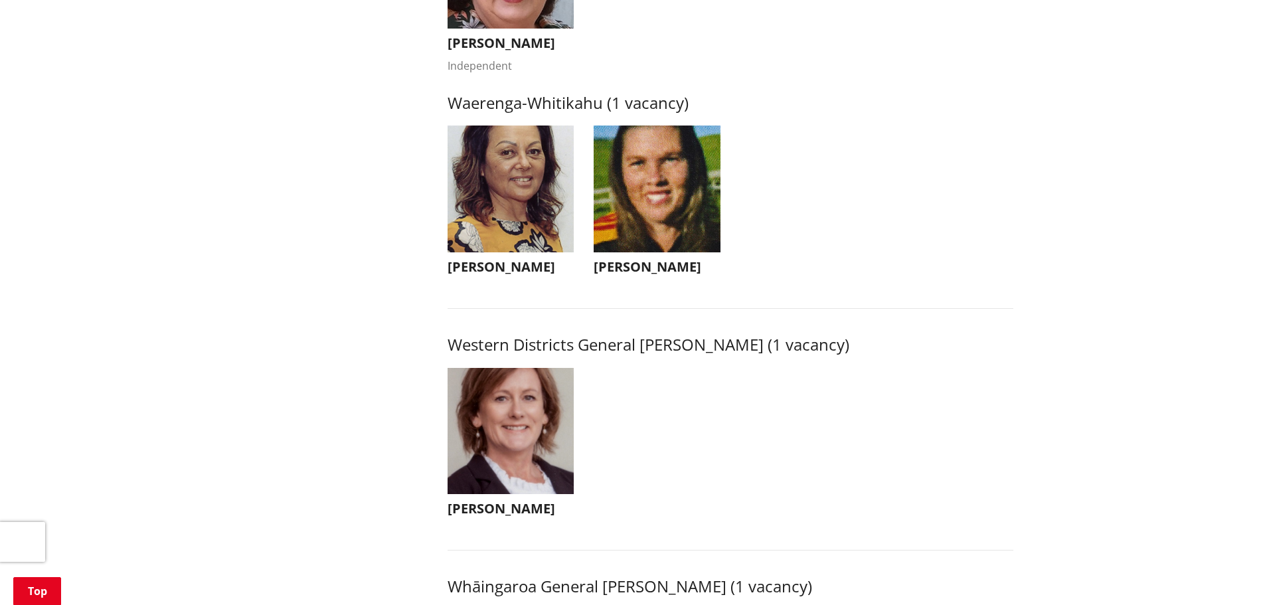
click at [919, 228] on ul "[PERSON_NAME] [PERSON_NAME] As a dedicated, community-focused elected member of…" at bounding box center [731, 214] width 586 height 176
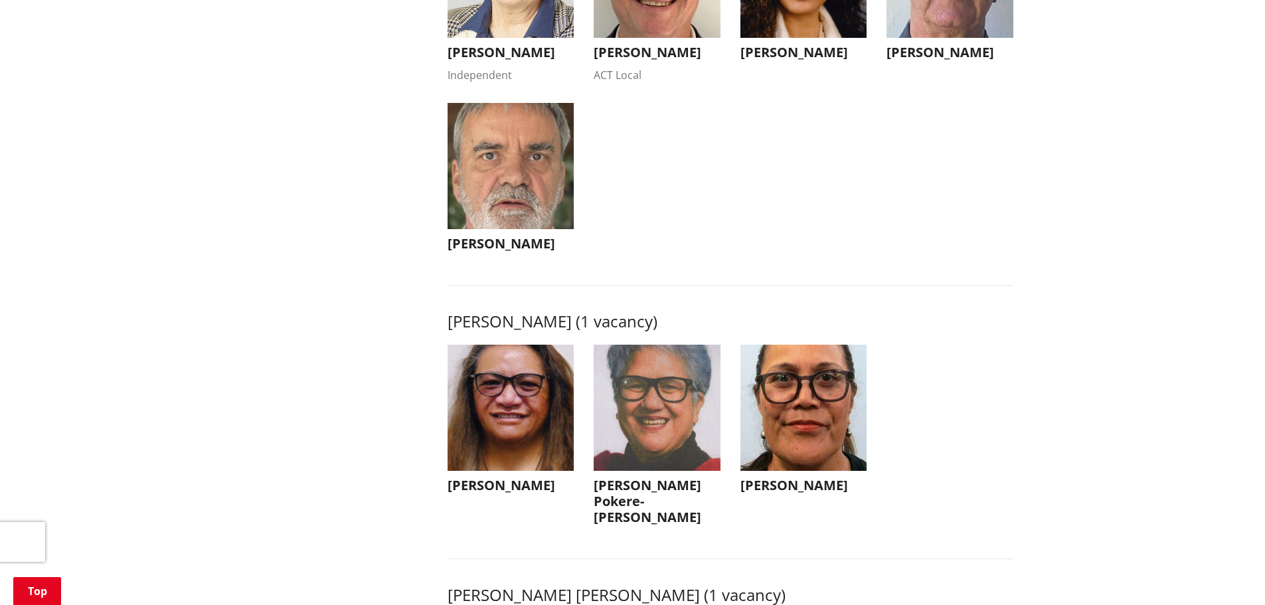
scroll to position [1661, 0]
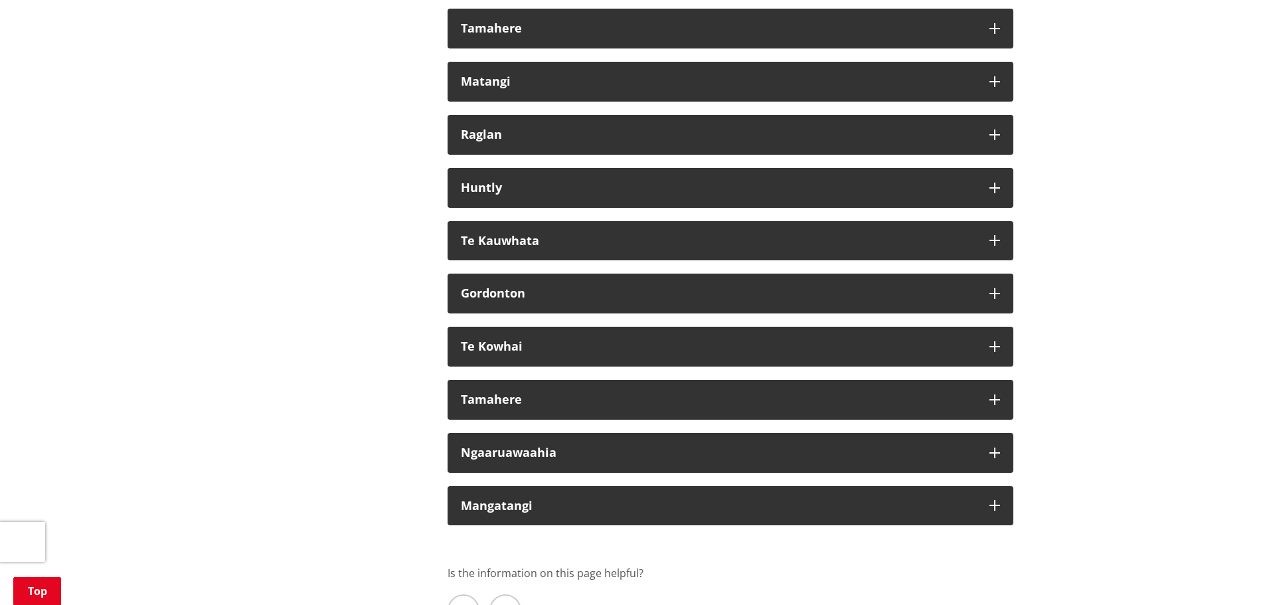
scroll to position [7771, 0]
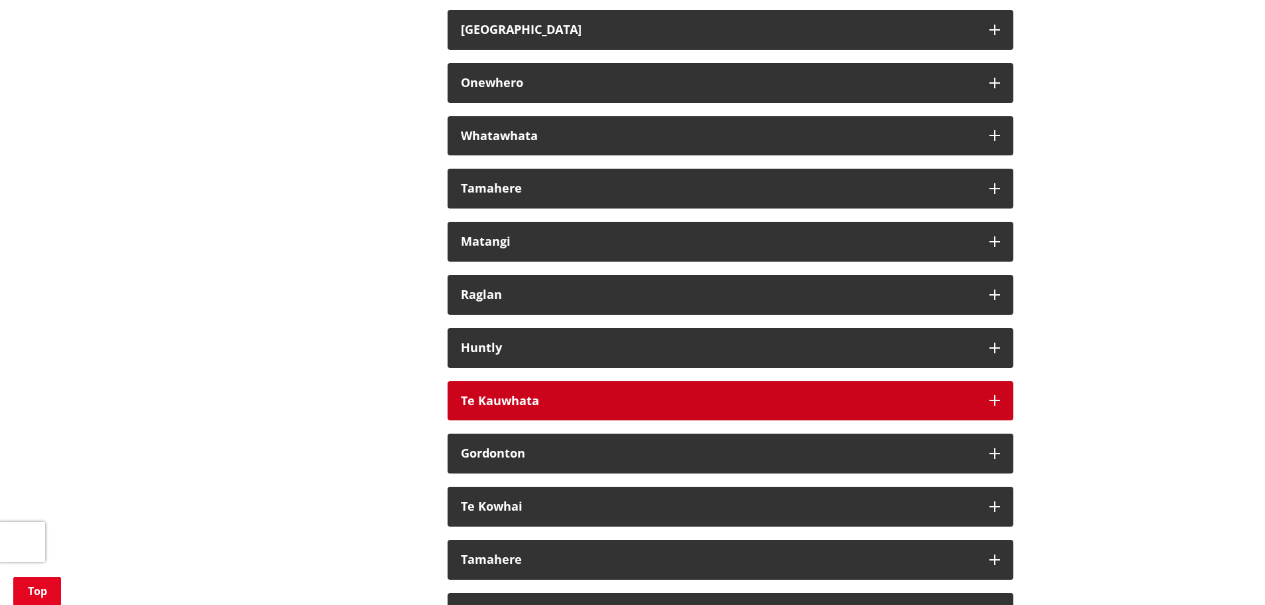
click at [739, 407] on div "Te Kauwhata" at bounding box center [718, 401] width 515 height 13
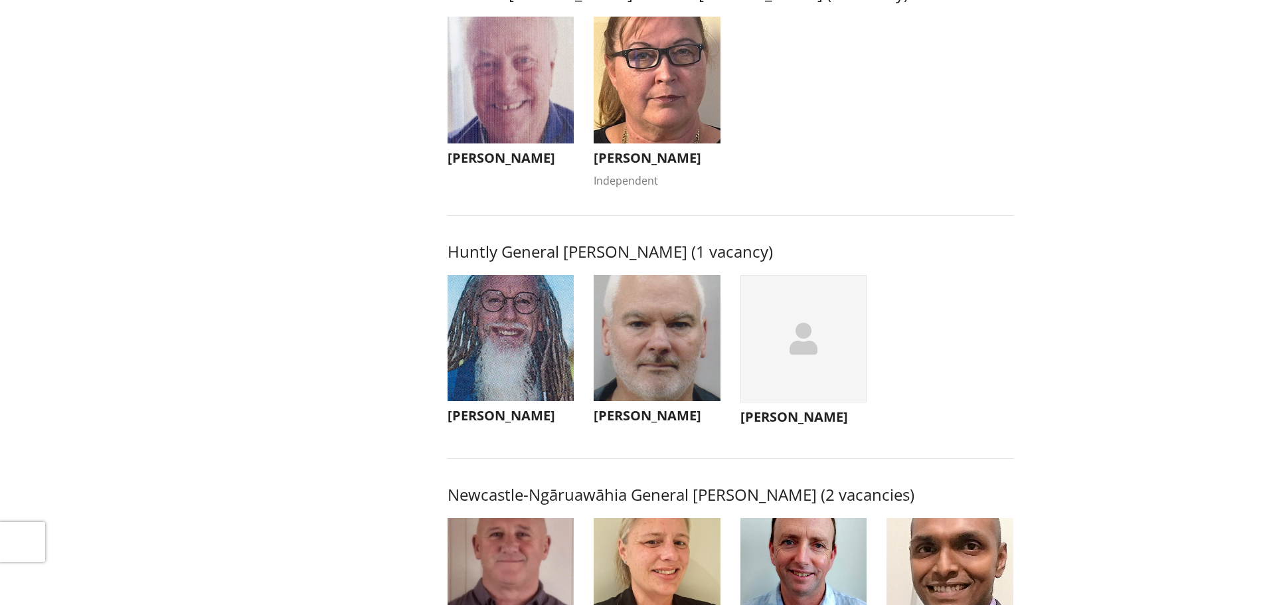
scroll to position [0, 0]
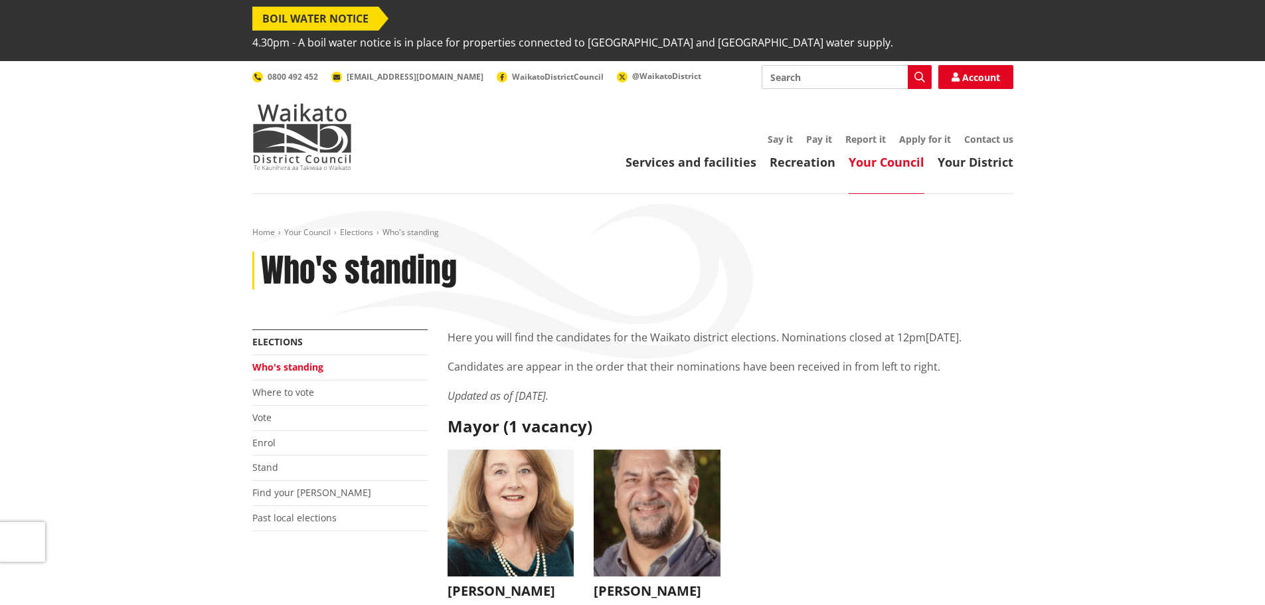
drag, startPoint x: 1146, startPoint y: 380, endPoint x: 1142, endPoint y: 196, distance: 184.0
